Goal: Check status: Check status

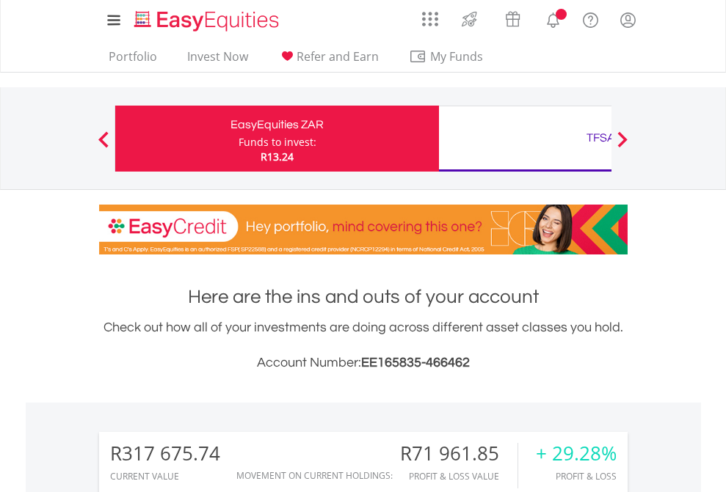
scroll to position [141, 230]
click at [238, 139] on div "Funds to invest:" at bounding box center [277, 142] width 78 height 15
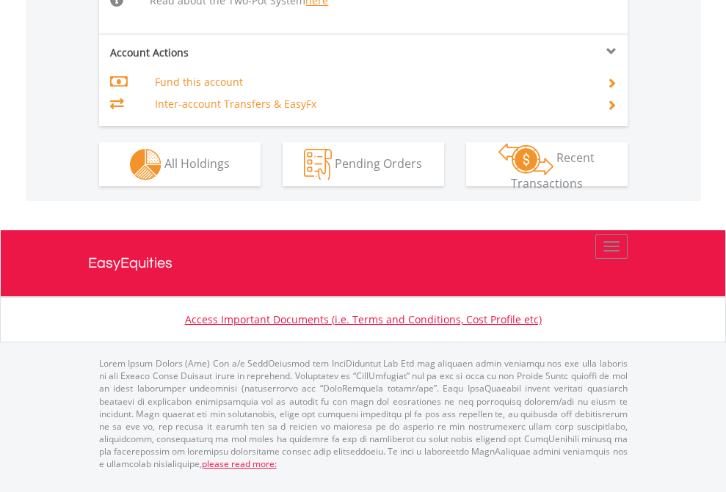
scroll to position [1522, 0]
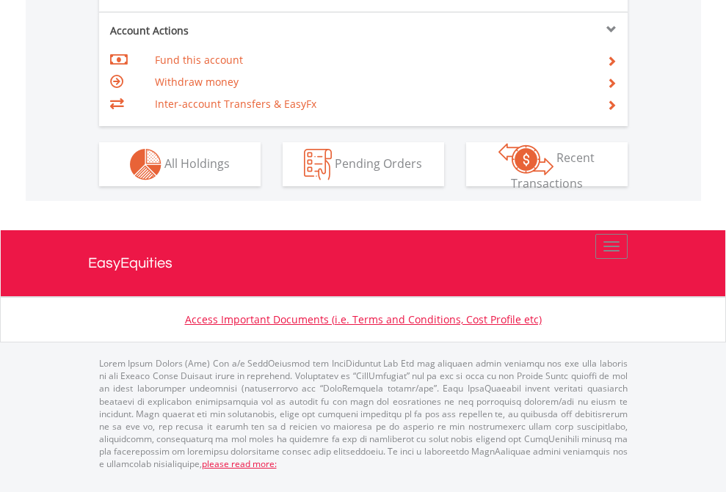
scroll to position [1377, 0]
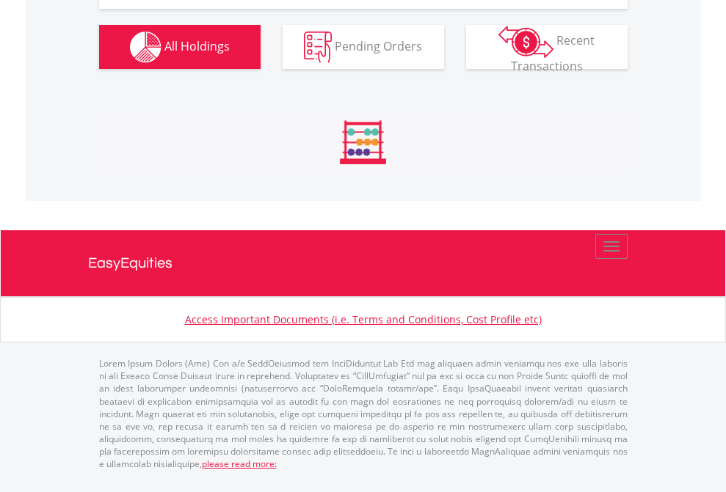
scroll to position [141, 230]
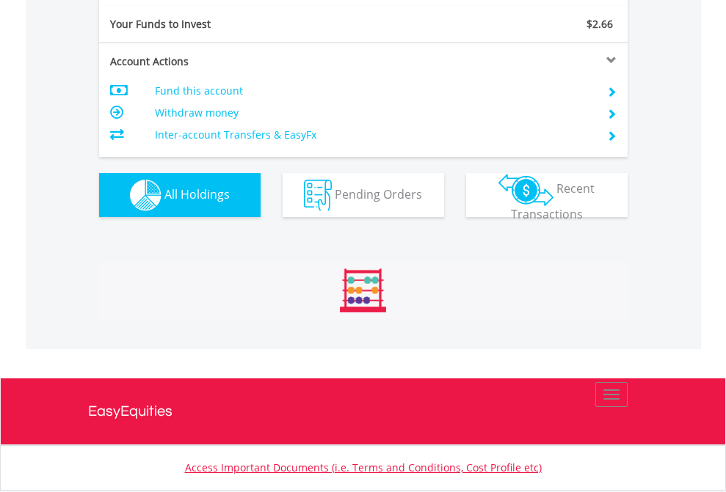
scroll to position [141, 230]
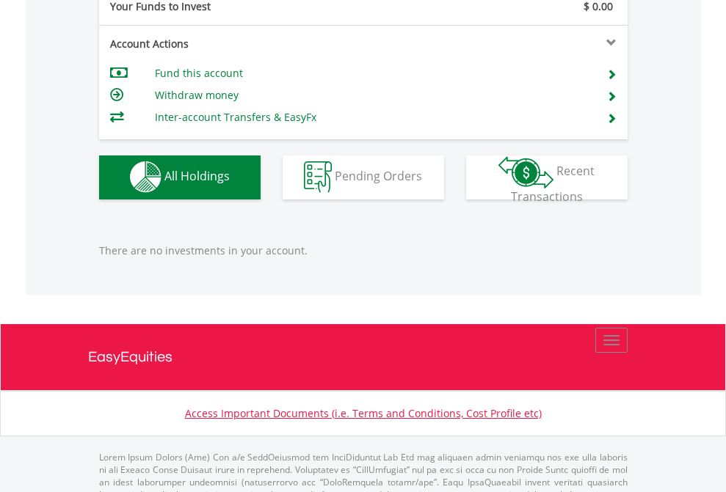
scroll to position [1453, 0]
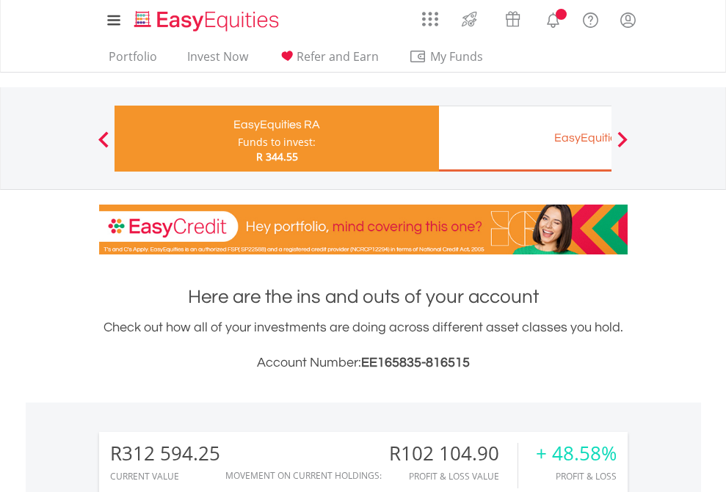
scroll to position [1154, 0]
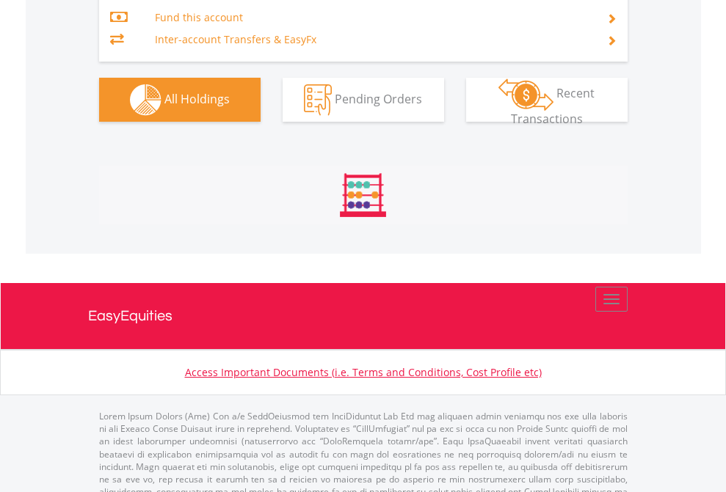
scroll to position [1751, 0]
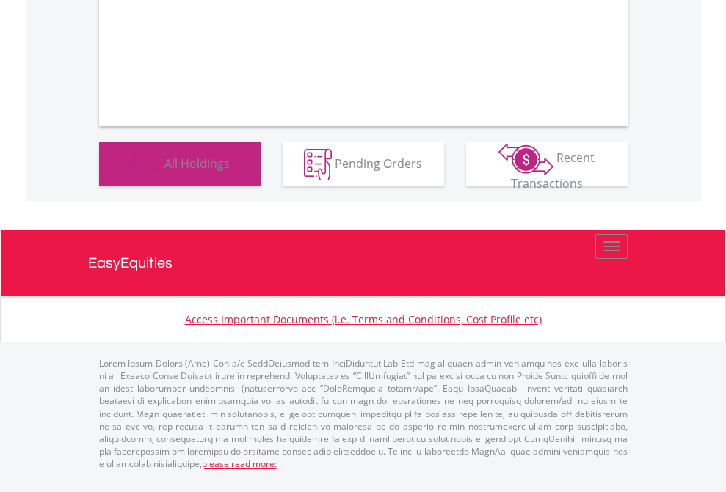
click at [164, 171] on span "All Holdings" at bounding box center [196, 163] width 65 height 16
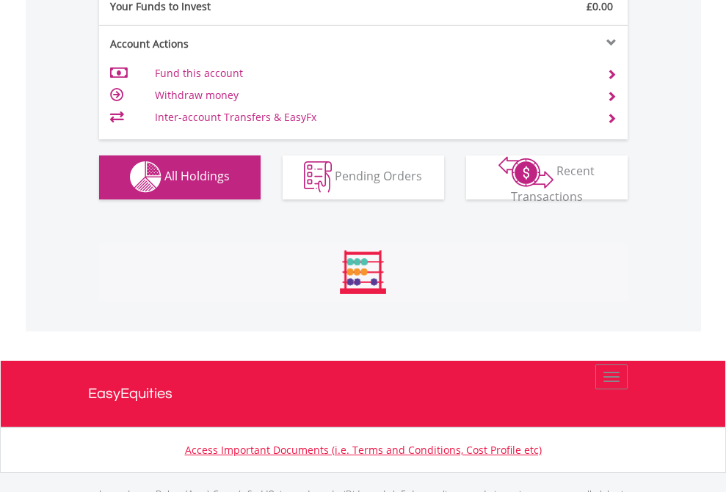
scroll to position [1453, 0]
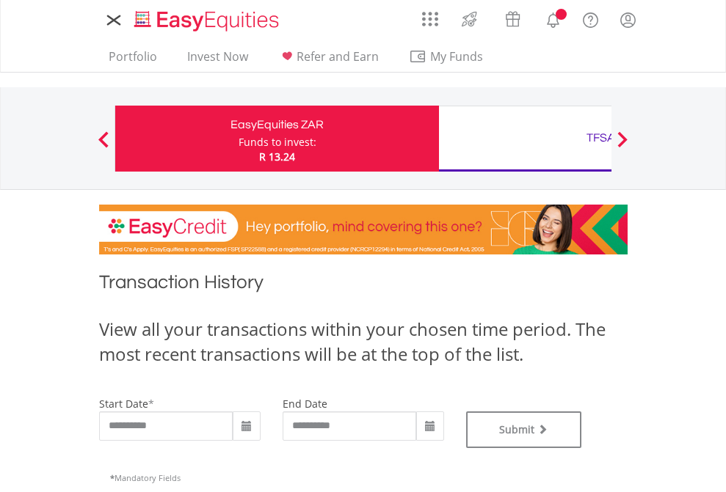
type input "**********"
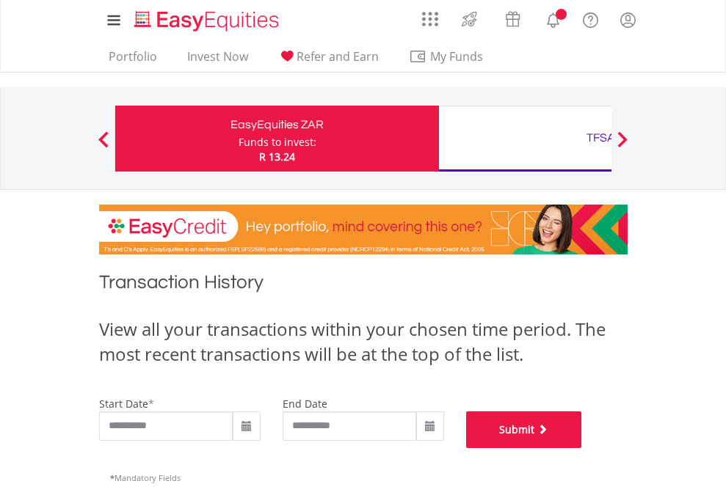
click at [582, 448] on button "Submit" at bounding box center [524, 430] width 116 height 37
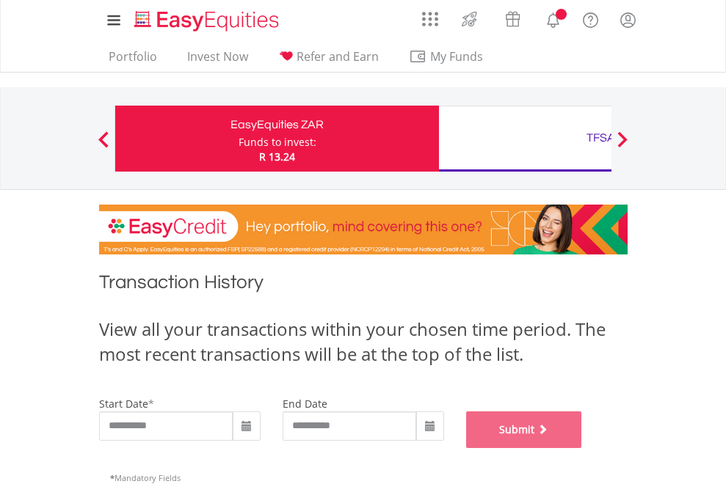
scroll to position [595, 0]
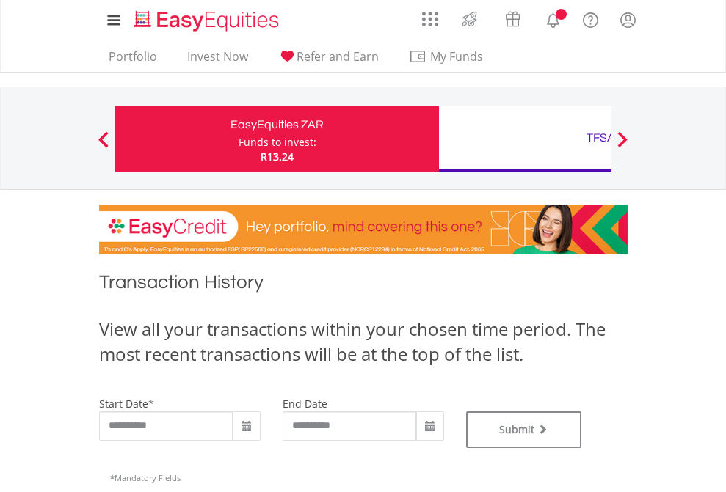
click at [525, 139] on div "TFSA" at bounding box center [601, 138] width 306 height 21
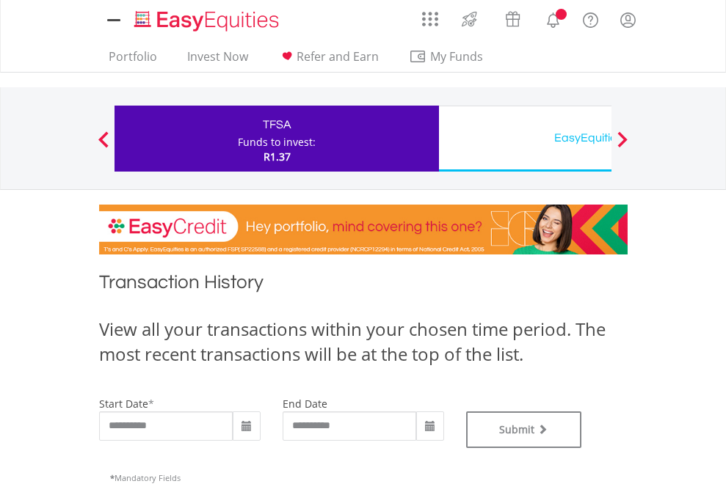
type input "**********"
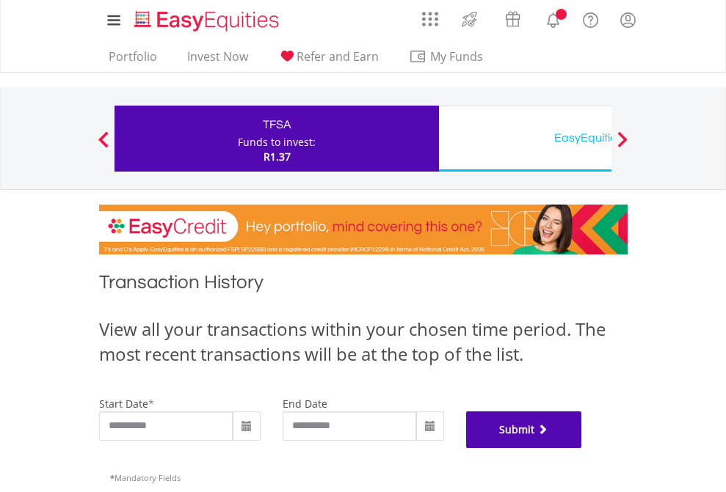
click at [582, 448] on button "Submit" at bounding box center [524, 430] width 116 height 37
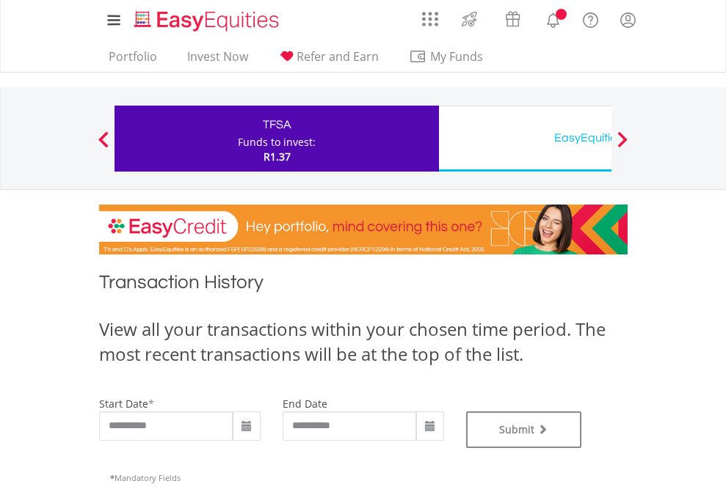
click at [525, 139] on div "EasyEquities USD" at bounding box center [601, 138] width 306 height 21
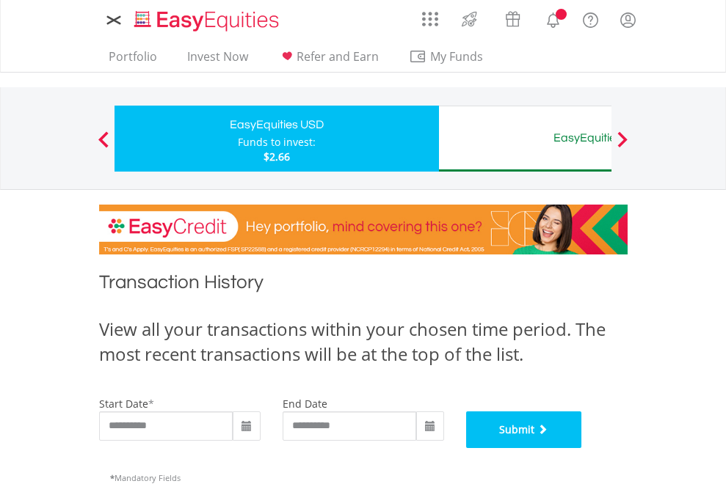
click at [582, 448] on button "Submit" at bounding box center [524, 430] width 116 height 37
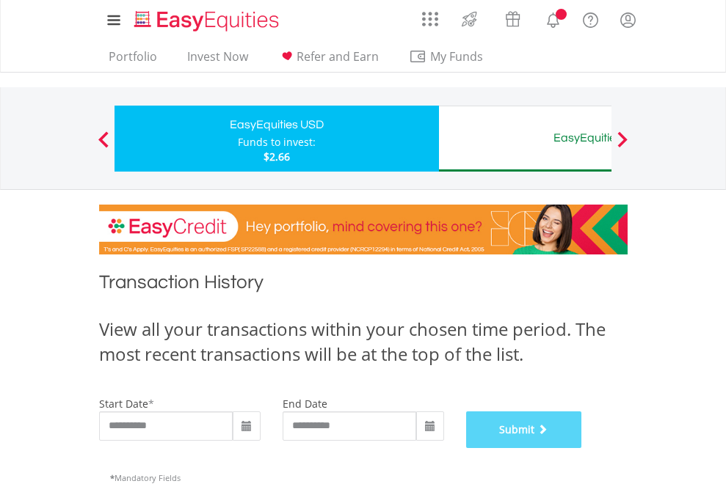
scroll to position [595, 0]
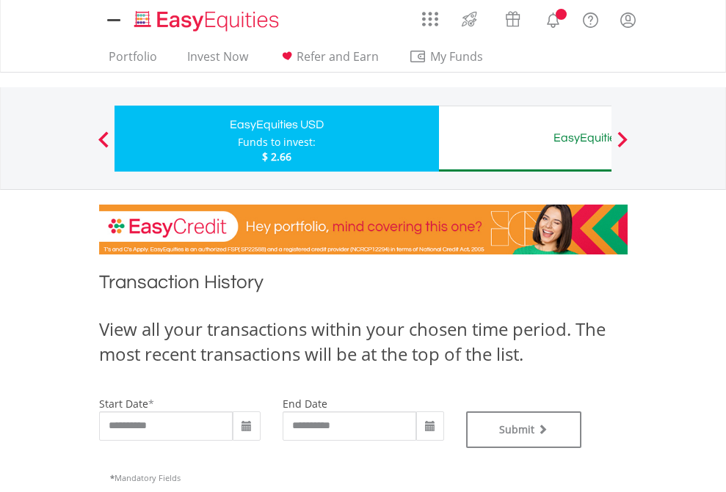
click at [525, 139] on div "EasyEquities AUD" at bounding box center [601, 138] width 306 height 21
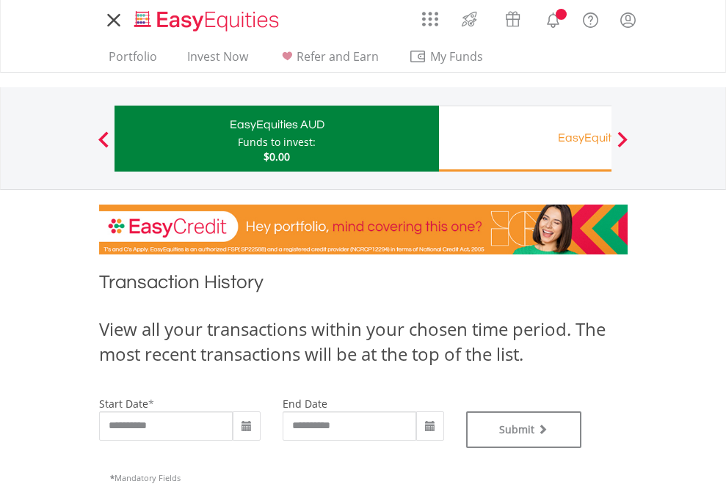
type input "**********"
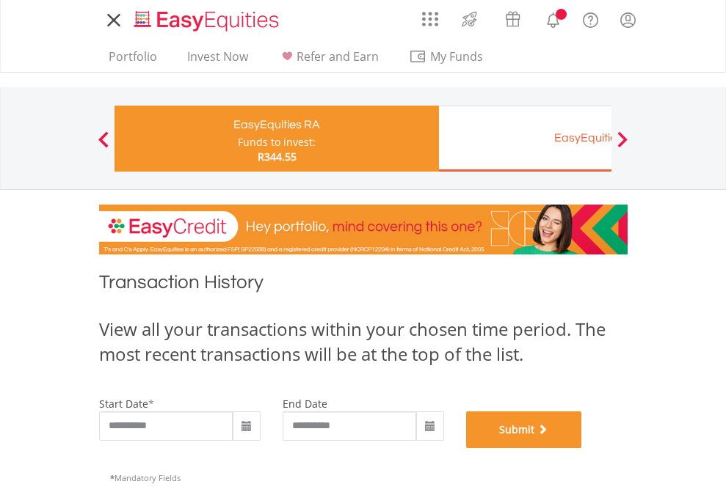
click at [582, 448] on button "Submit" at bounding box center [524, 430] width 116 height 37
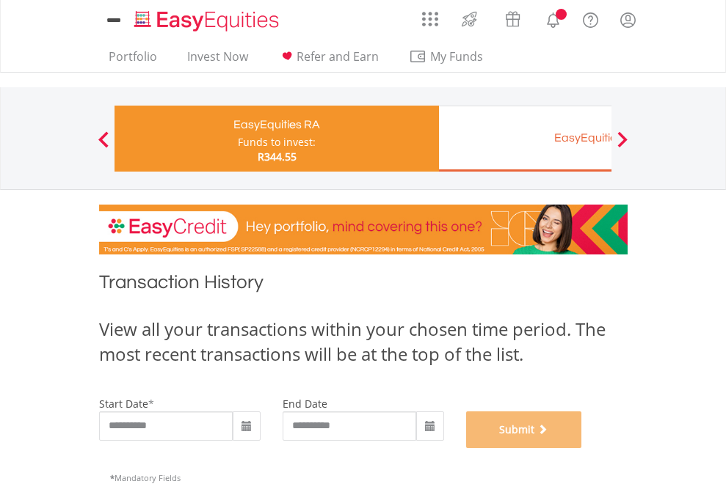
scroll to position [595, 0]
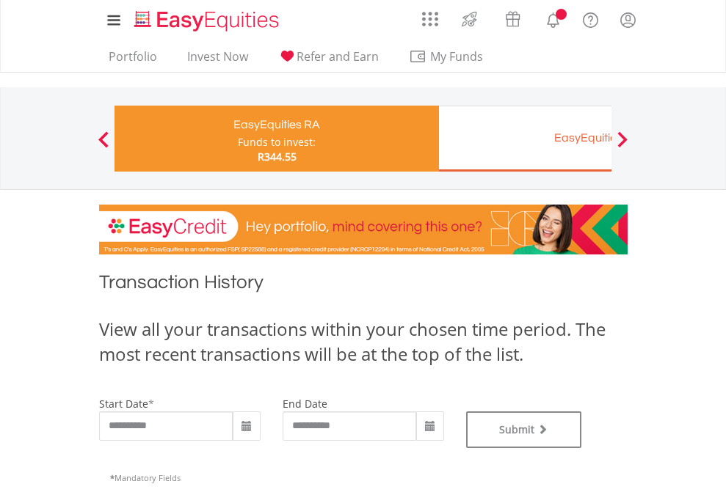
click at [525, 139] on div "EasyEquities EUR" at bounding box center [601, 138] width 306 height 21
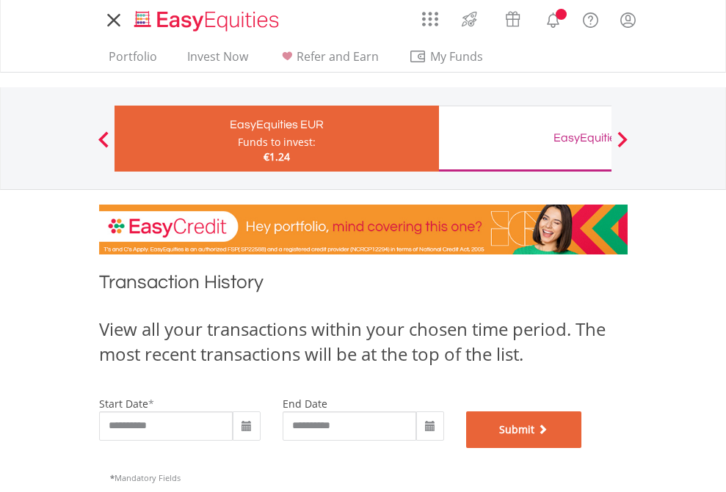
click at [582, 448] on button "Submit" at bounding box center [524, 430] width 116 height 37
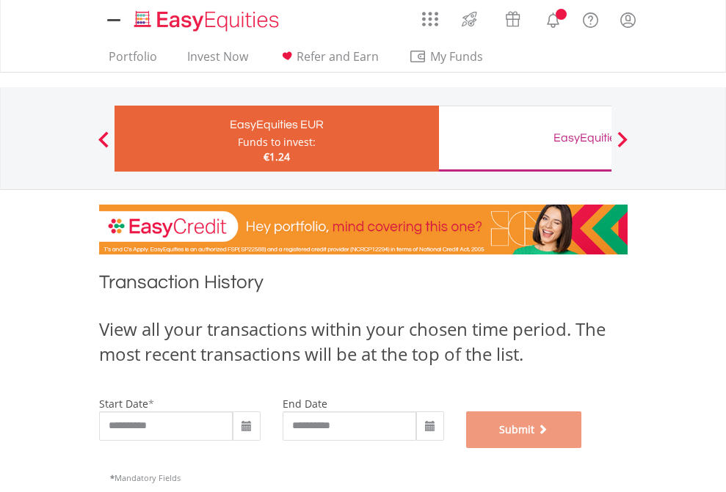
scroll to position [595, 0]
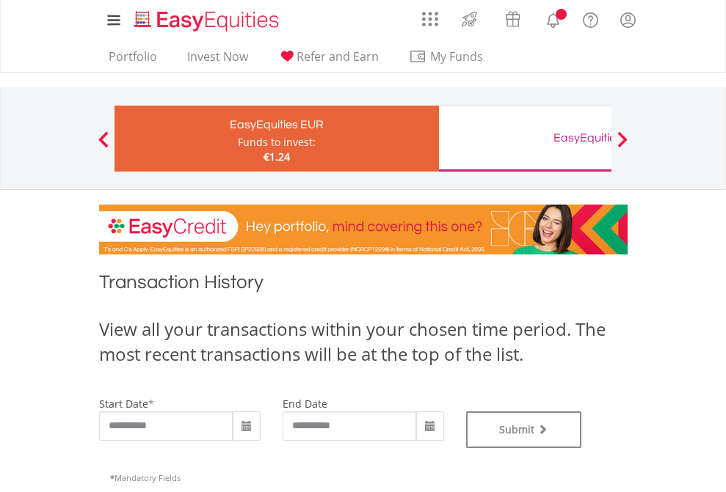
click at [525, 139] on div "EasyEquities GBP" at bounding box center [601, 138] width 306 height 21
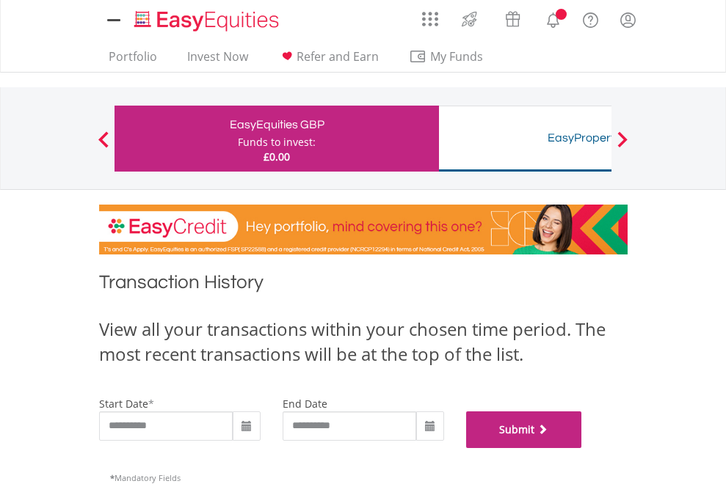
click at [582, 448] on button "Submit" at bounding box center [524, 430] width 116 height 37
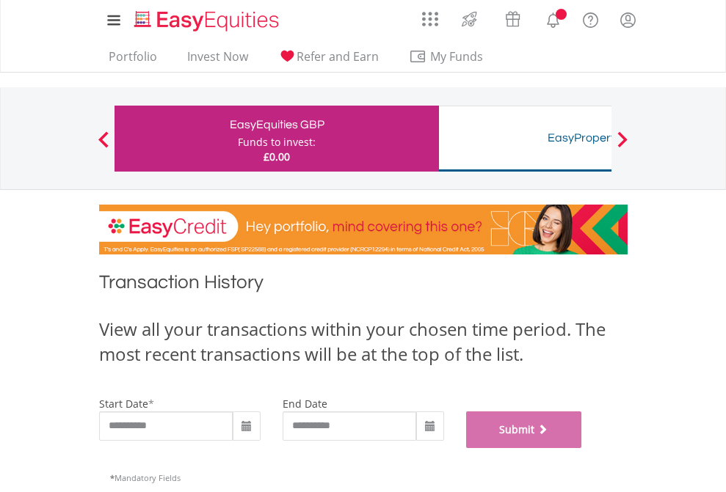
scroll to position [595, 0]
